Goal: Transaction & Acquisition: Purchase product/service

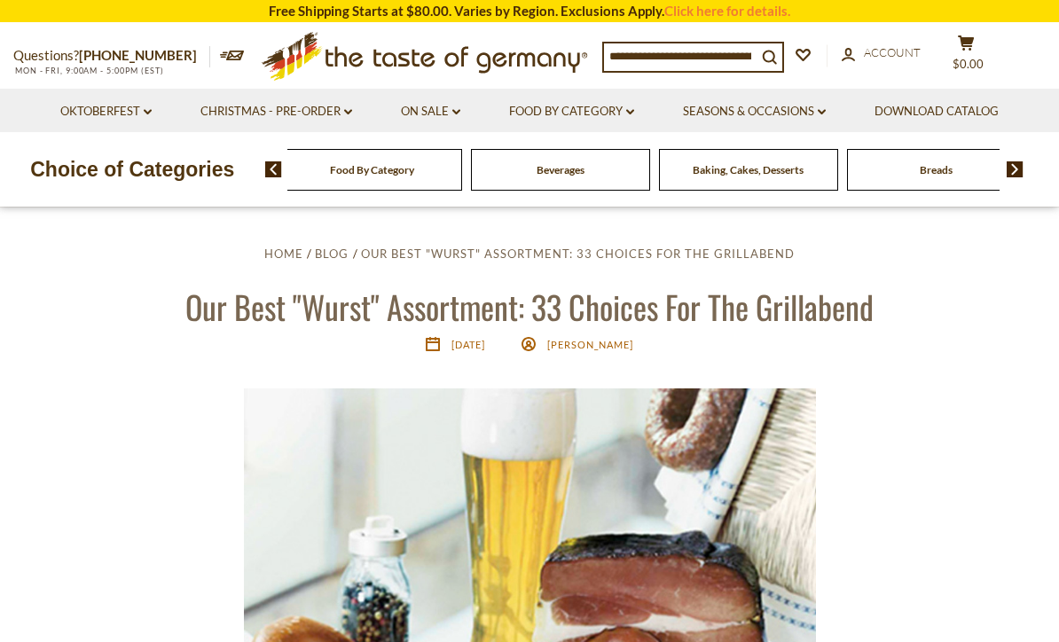
click at [591, 113] on link "Food By Category dropdown_arrow" at bounding box center [571, 112] width 125 height 20
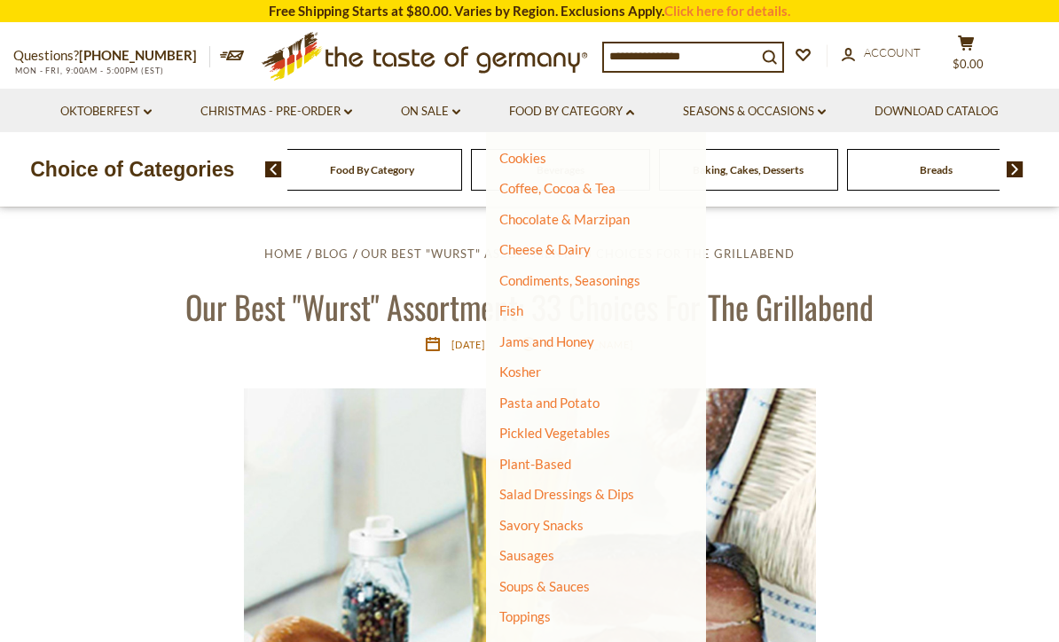
scroll to position [244, 0]
click at [525, 551] on link "Sausages" at bounding box center [526, 556] width 55 height 16
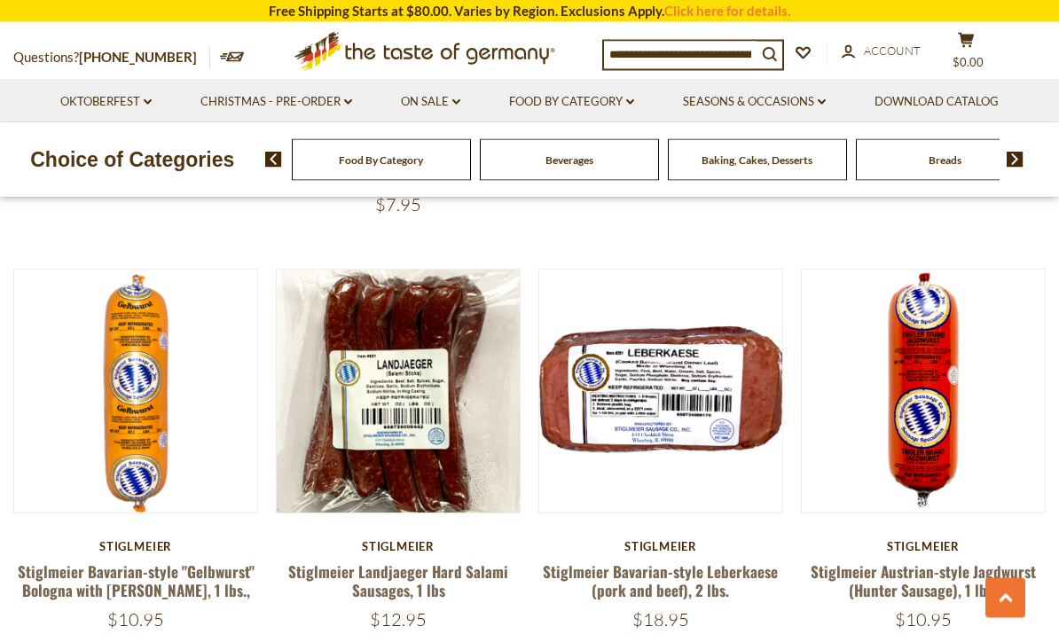
scroll to position [3833, 0]
click at [389, 98] on button "Quick View" at bounding box center [399, 78] width 120 height 40
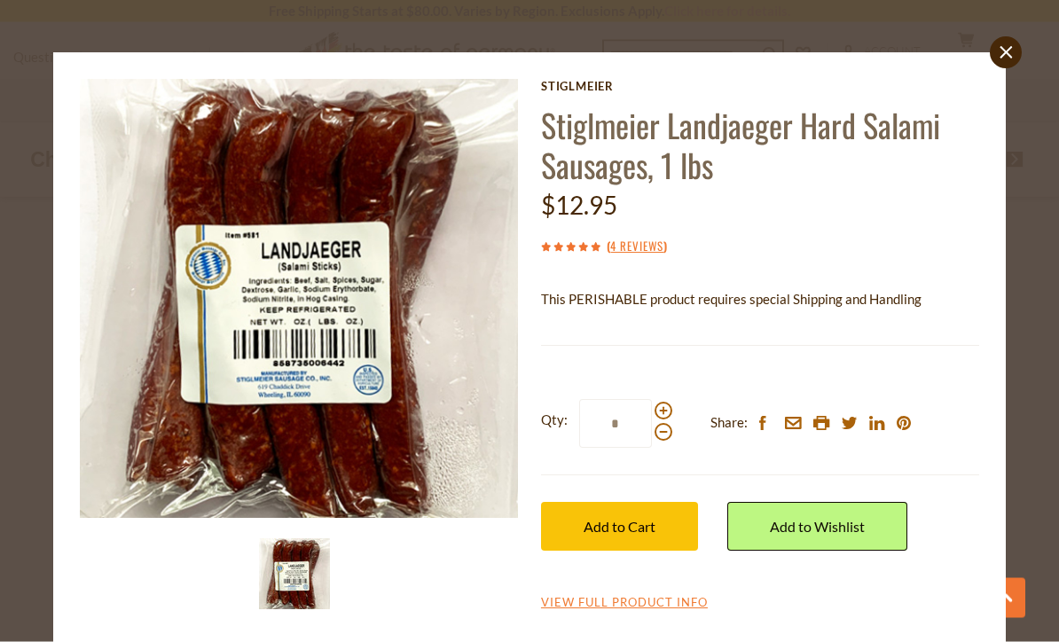
scroll to position [4280, 0]
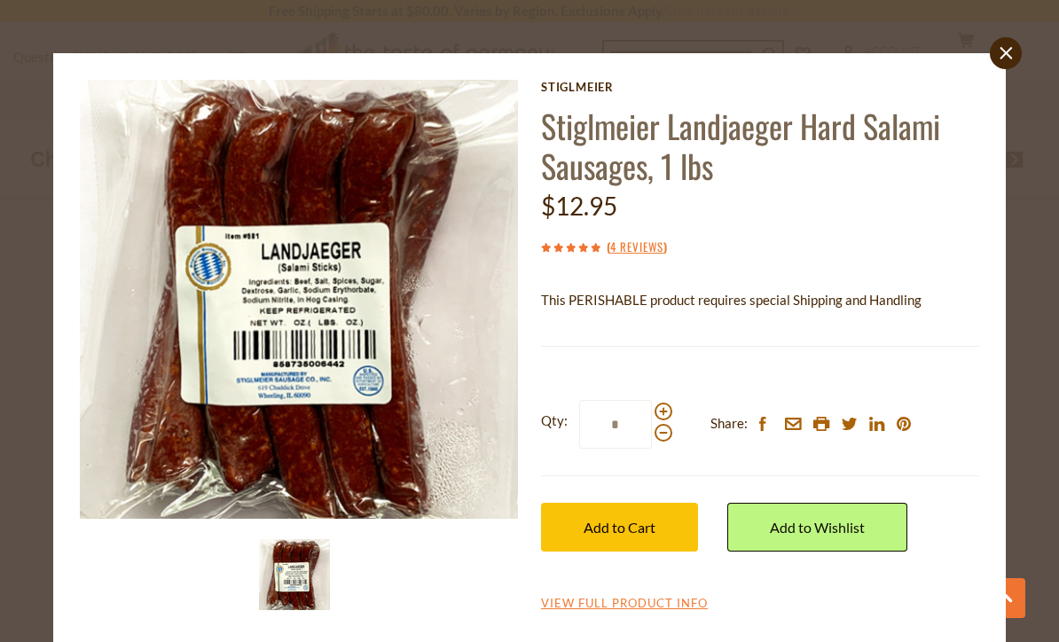
click at [591, 602] on link "View Full Product Info" at bounding box center [624, 604] width 167 height 16
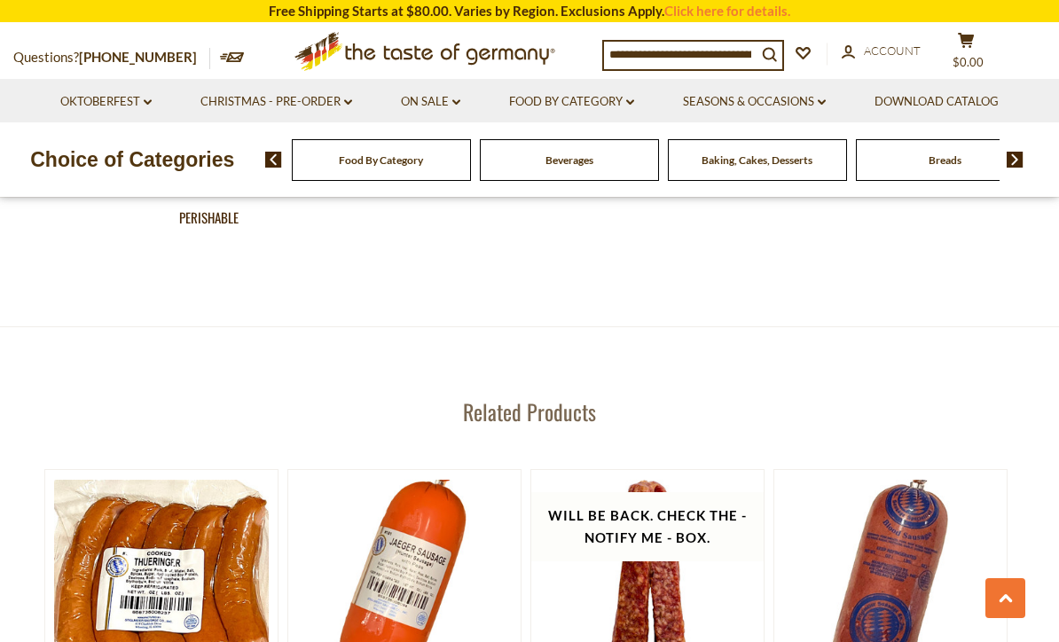
scroll to position [2039, 0]
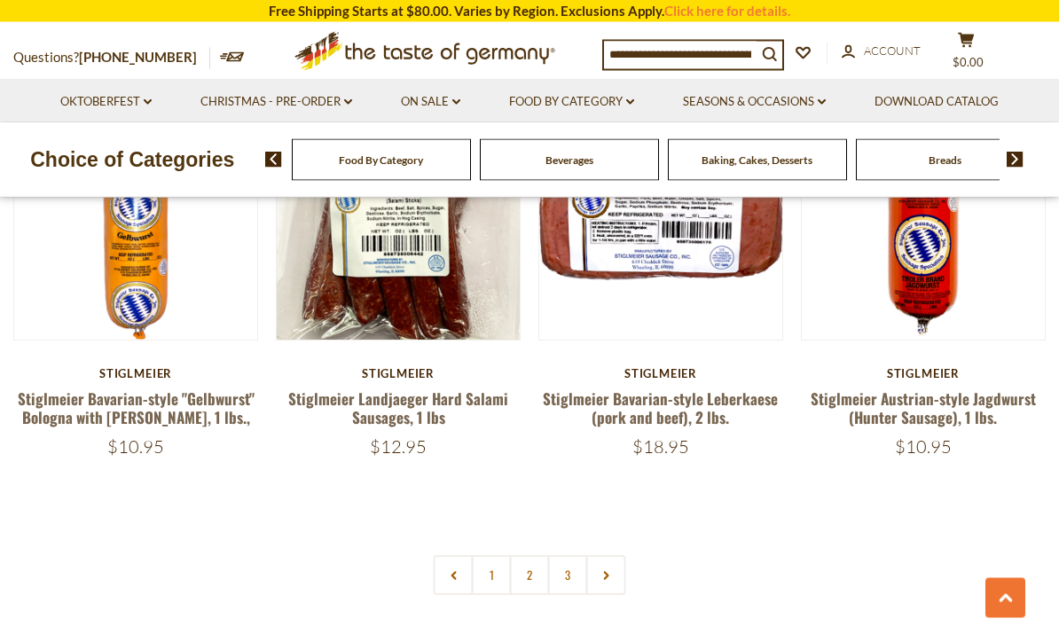
scroll to position [4006, 0]
click at [528, 555] on link "2" at bounding box center [530, 575] width 40 height 40
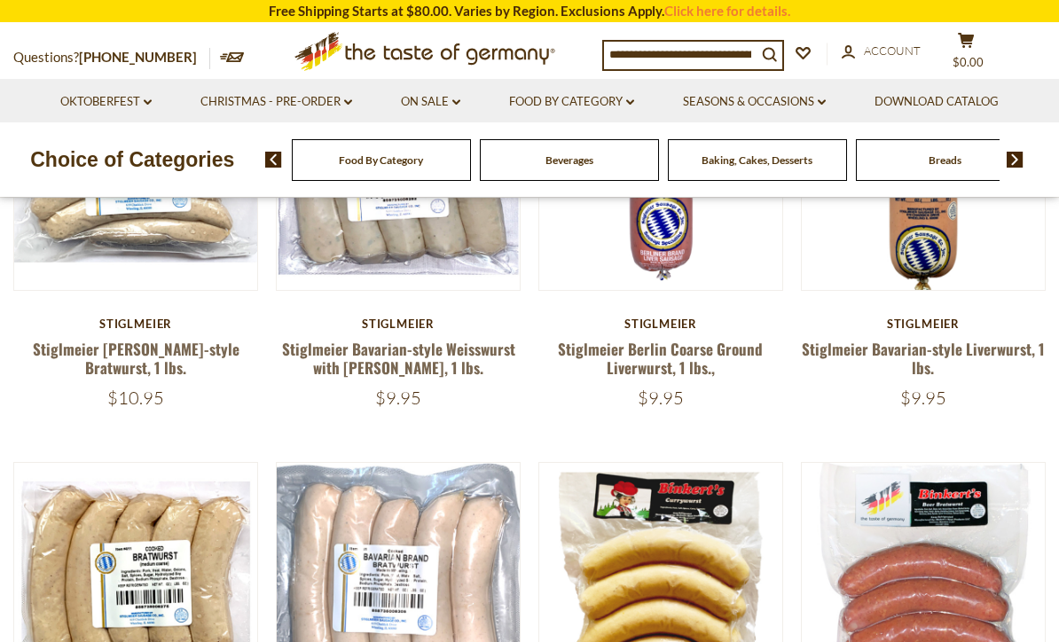
scroll to position [575, 0]
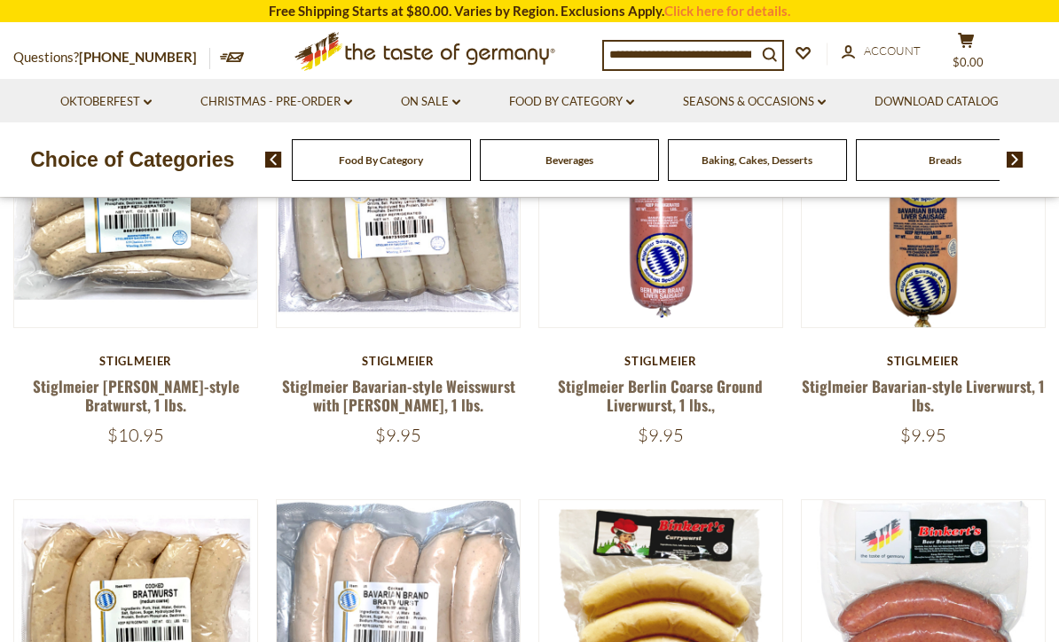
click at [45, 428] on div "$10.95" at bounding box center [135, 435] width 245 height 22
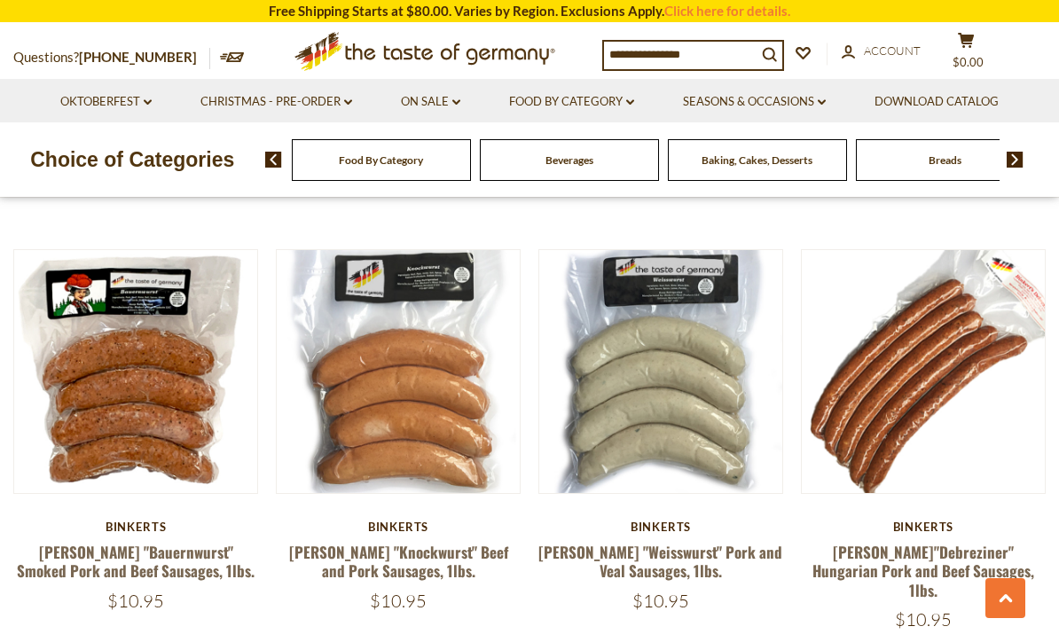
scroll to position [1675, 0]
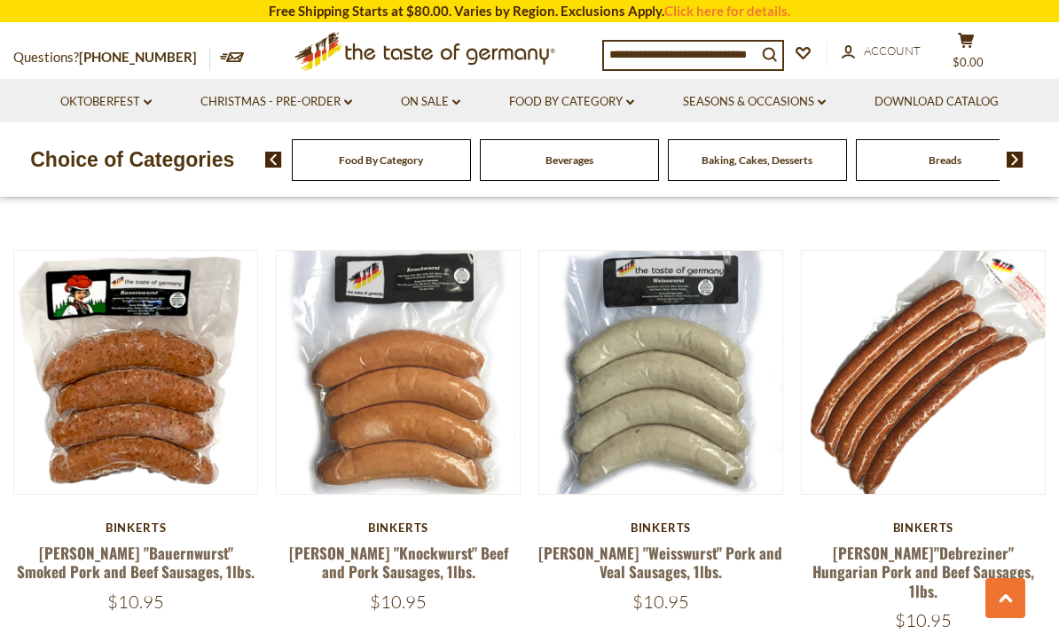
click at [103, 542] on link "[PERSON_NAME] "Bauernwurst" Smoked Pork and Beef Sausages, 1lbs." at bounding box center [136, 562] width 238 height 41
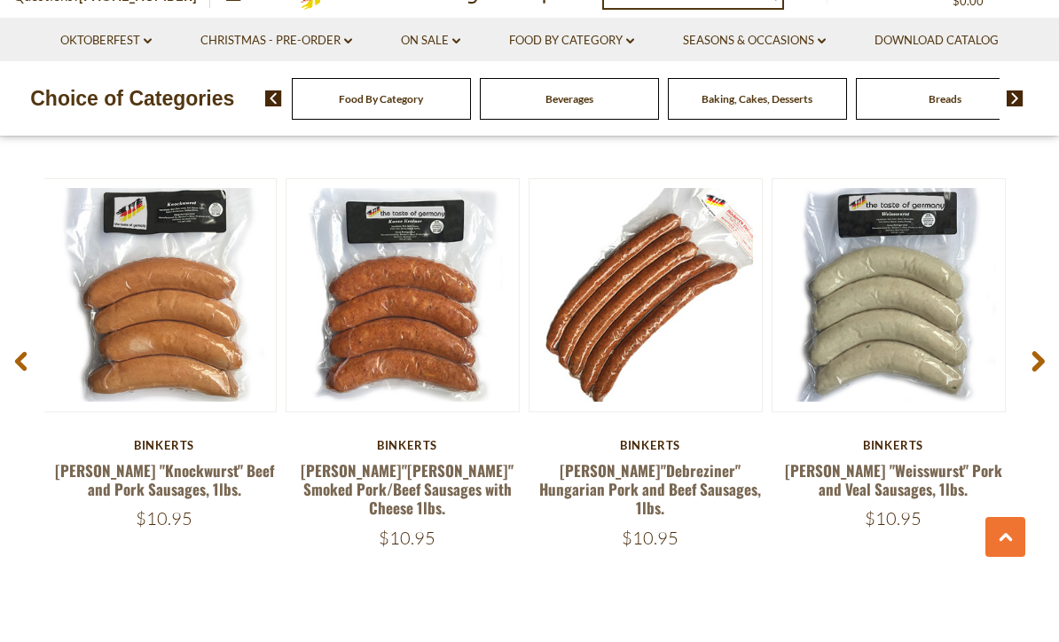
scroll to position [2298, 0]
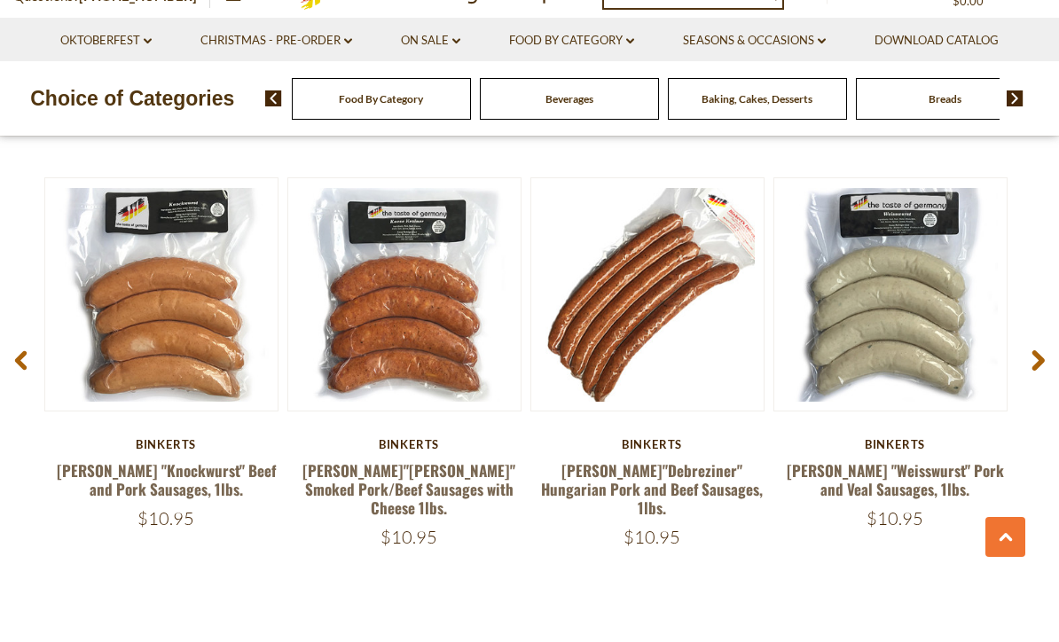
click at [582, 520] on link "[PERSON_NAME]"Debreziner" Hungarian Pork and Beef Sausages, 1lbs." at bounding box center [652, 550] width 222 height 60
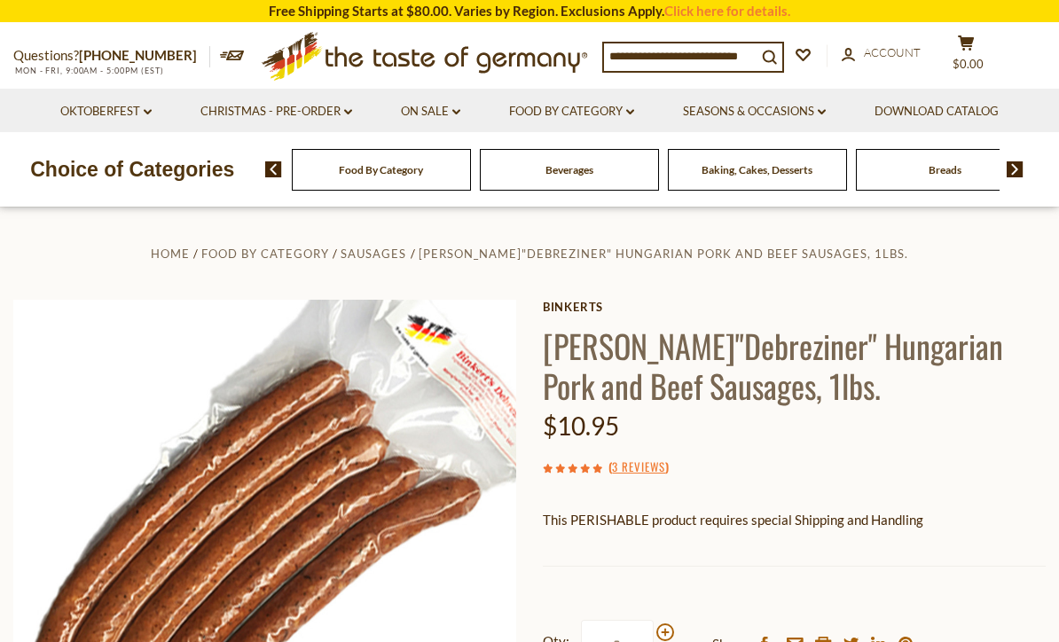
click at [642, 473] on link "3 Reviews" at bounding box center [638, 467] width 53 height 20
click at [634, 465] on link "3 Reviews" at bounding box center [638, 467] width 53 height 20
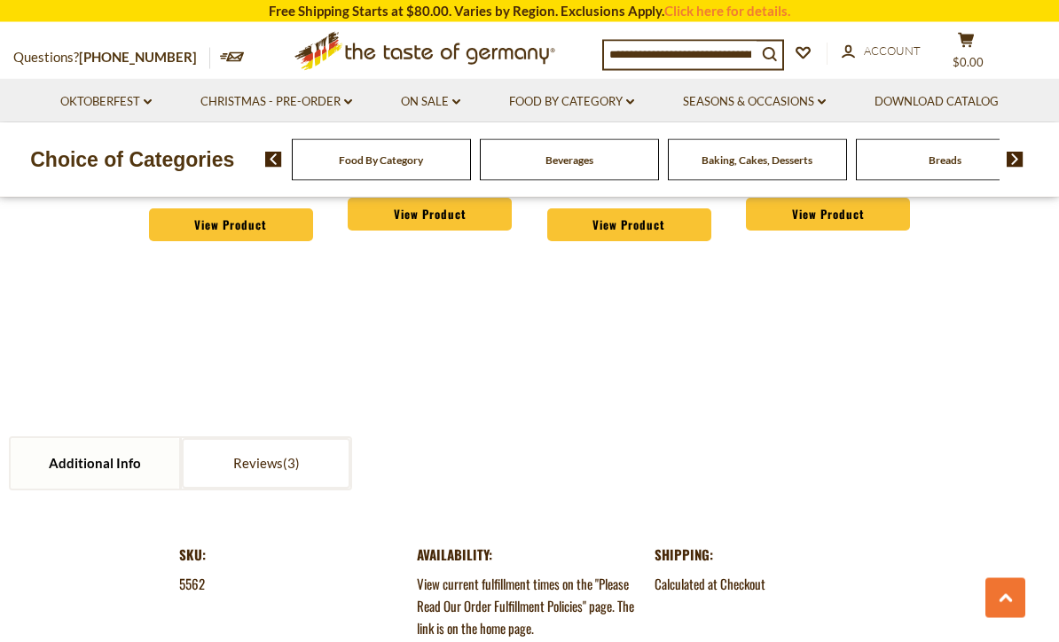
scroll to position [1579, 0]
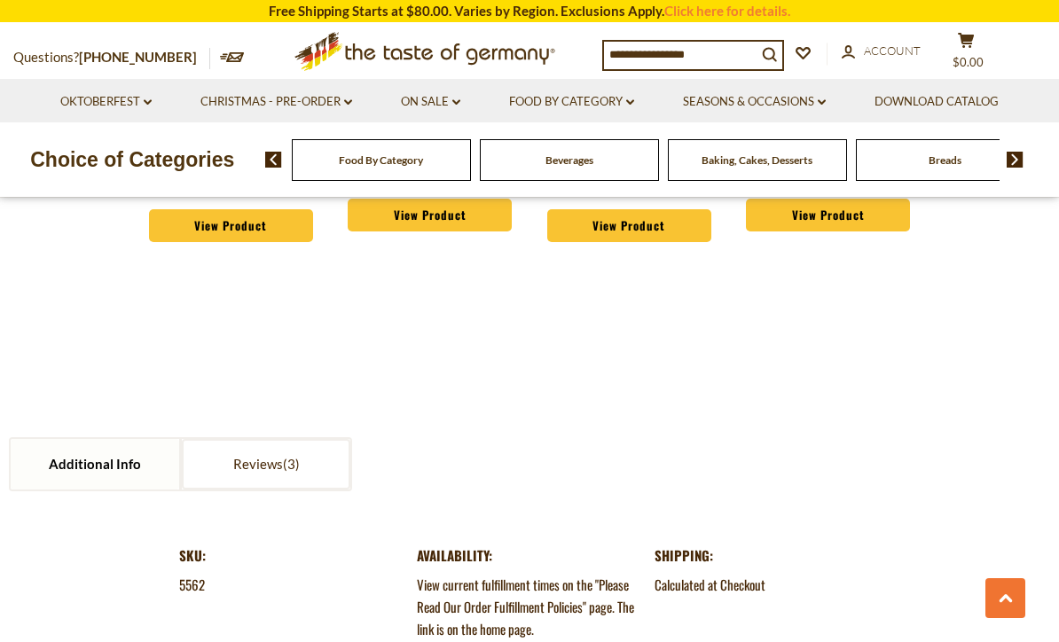
click at [283, 478] on link "Reviews" at bounding box center [266, 464] width 168 height 51
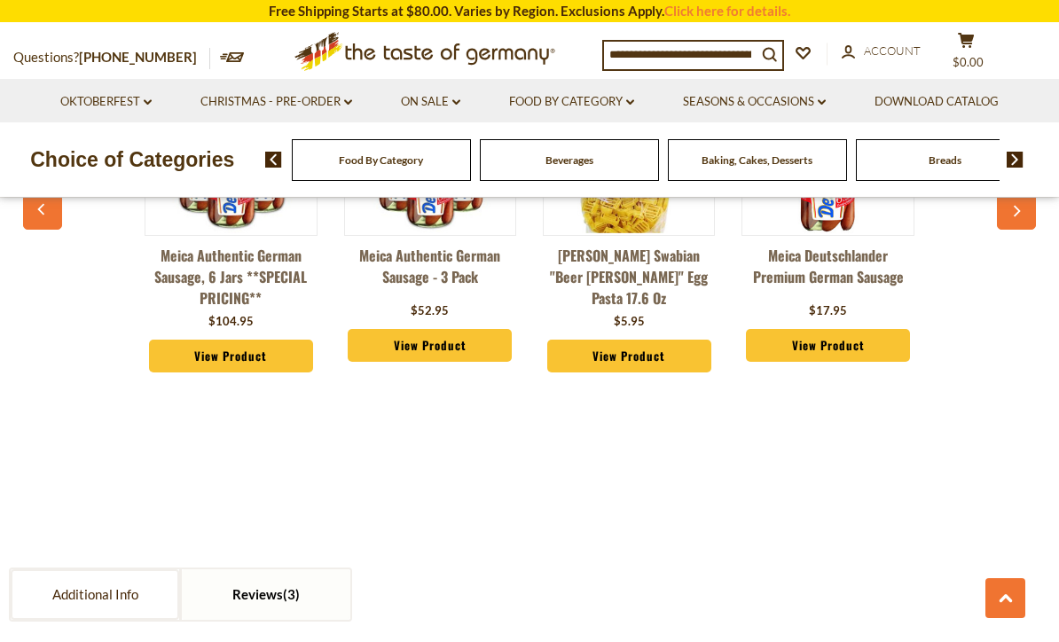
scroll to position [1445, 0]
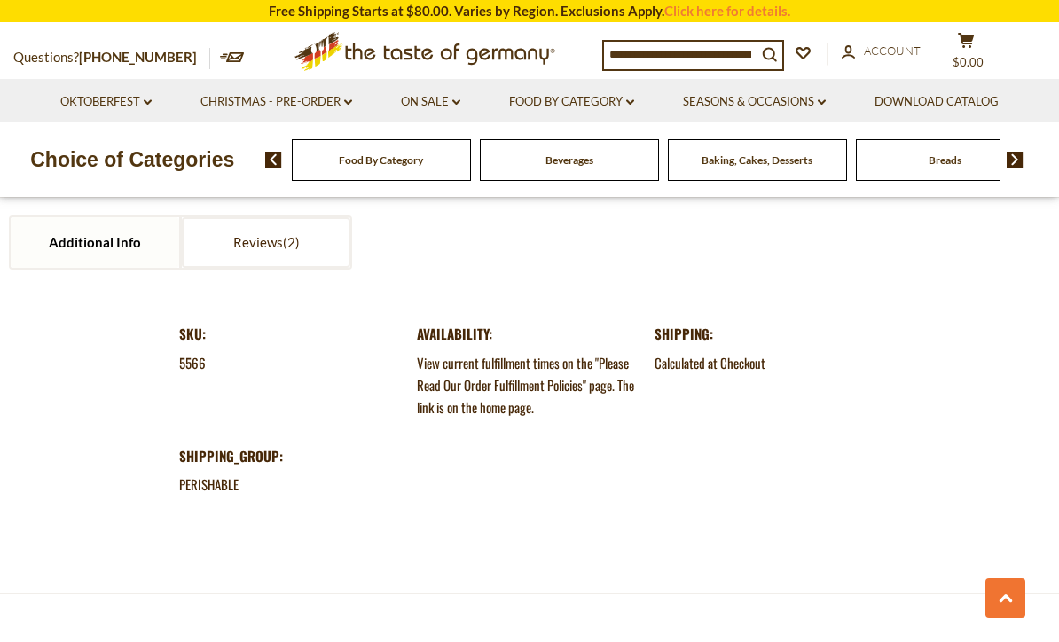
scroll to position [1809, 0]
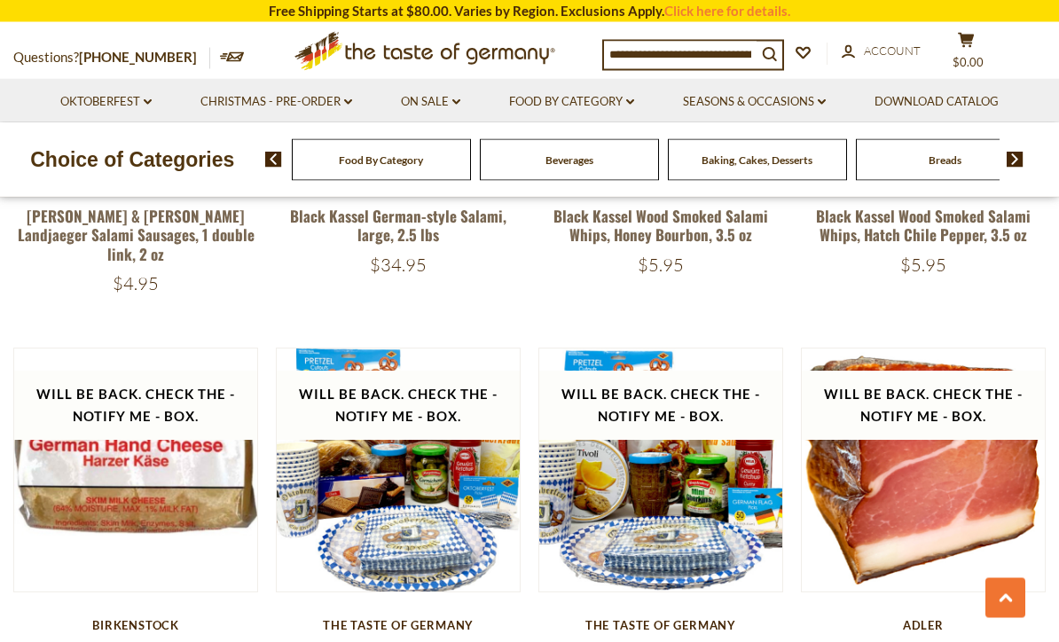
scroll to position [3750, 0]
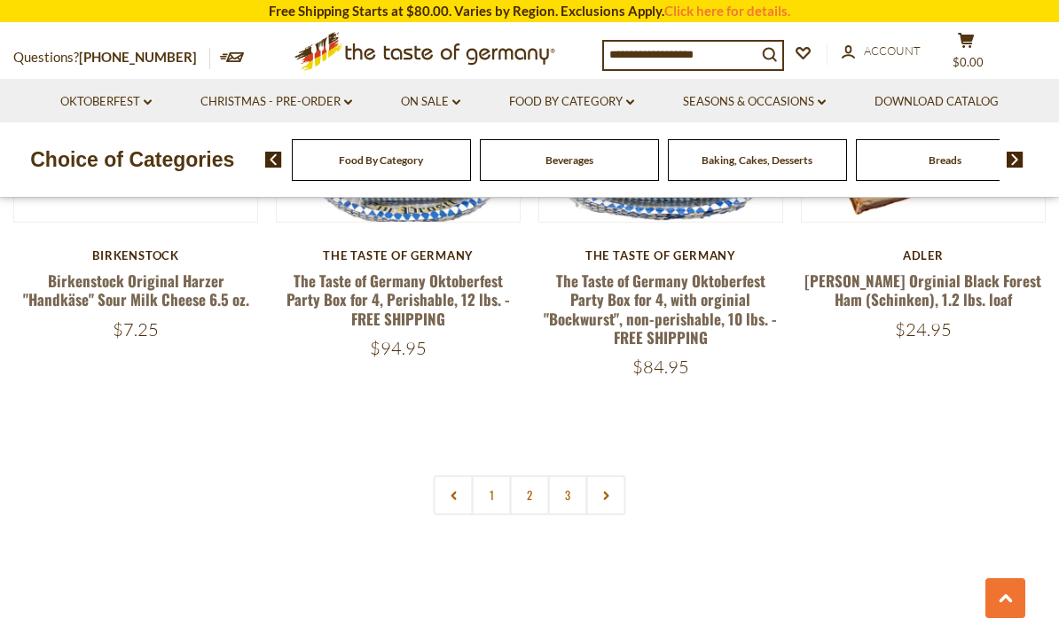
click at [571, 475] on link "3" at bounding box center [568, 495] width 40 height 40
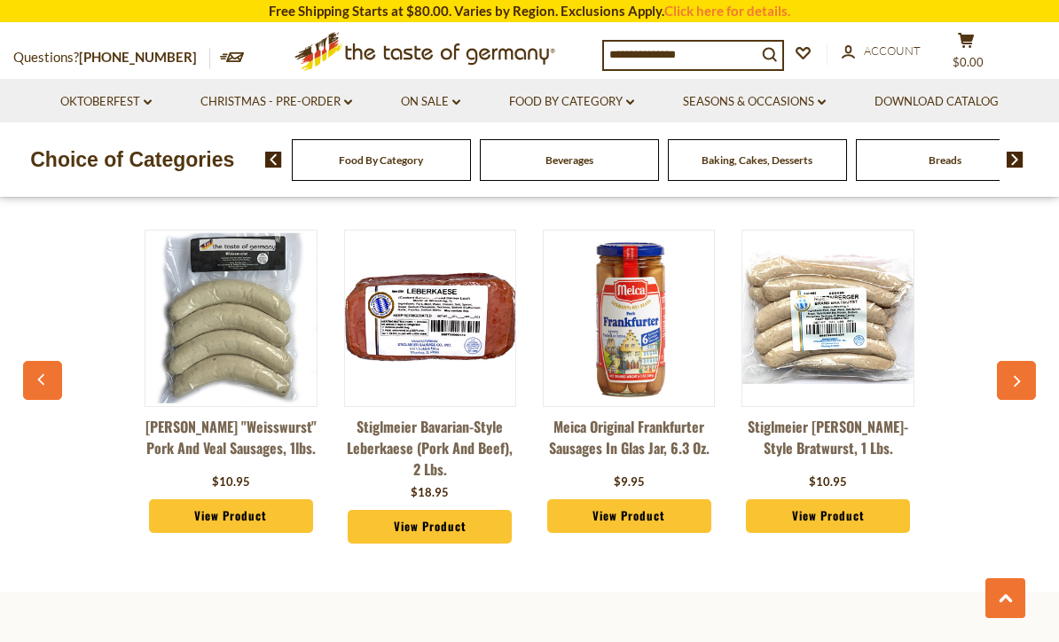
scroll to position [0, 0]
click at [571, 109] on link "Food By Category dropdown_arrow" at bounding box center [571, 102] width 125 height 20
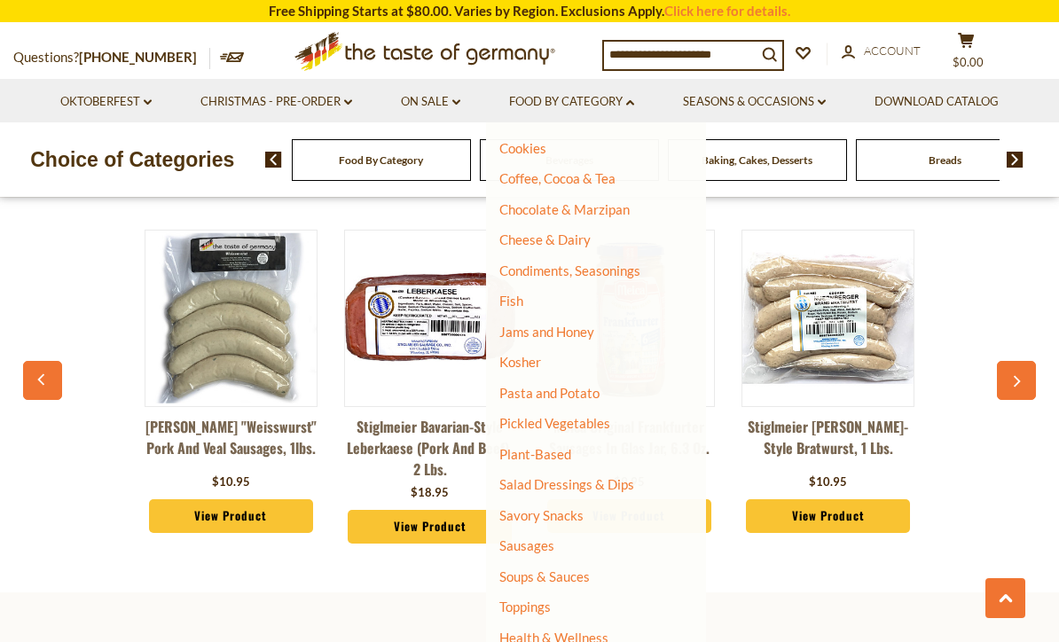
scroll to position [244, 0]
